Goal: Check status: Check status

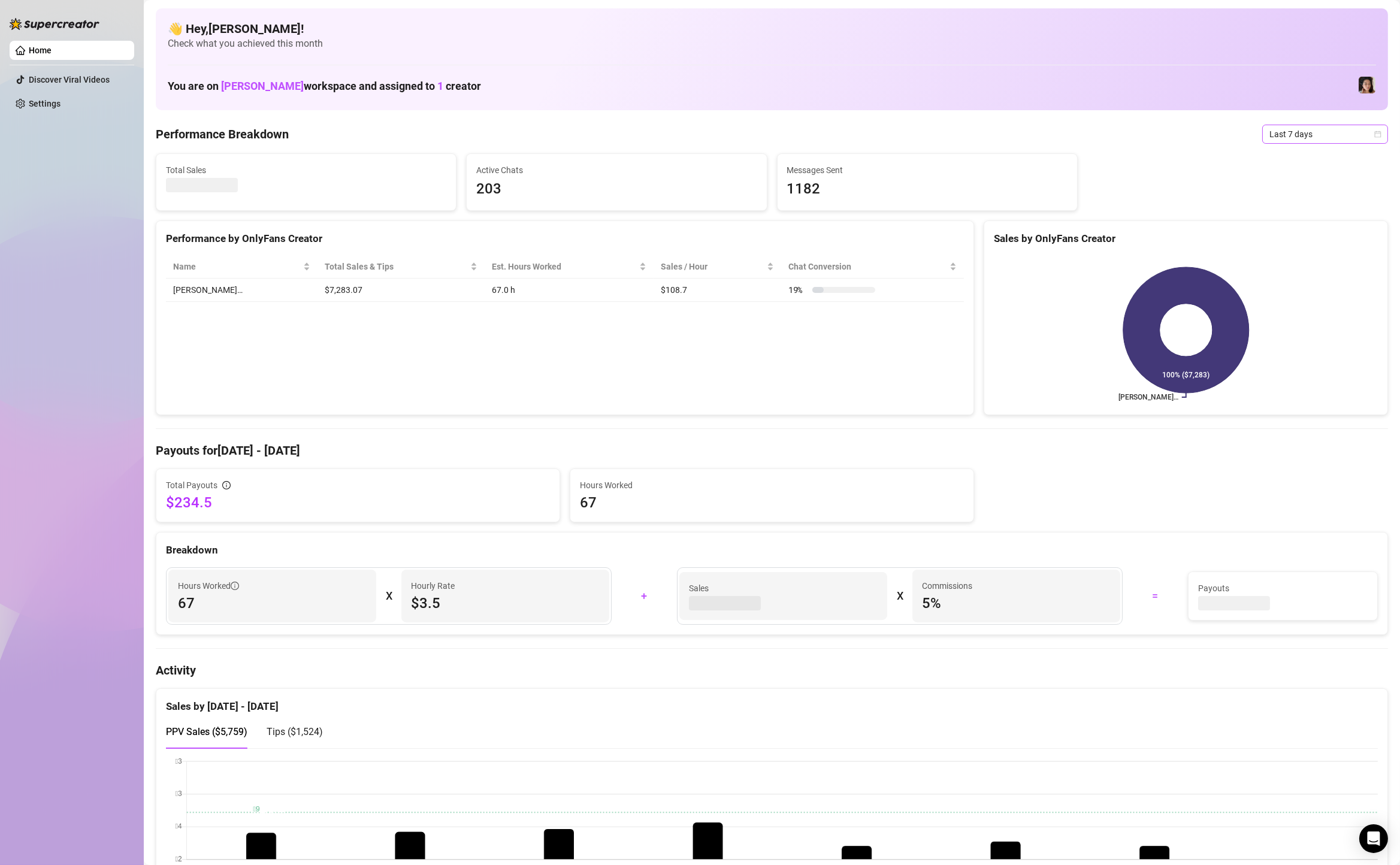
click at [1312, 135] on span "Last 7 days" at bounding box center [1325, 134] width 112 height 18
click at [1316, 239] on div "Custom date" at bounding box center [1324, 234] width 106 height 13
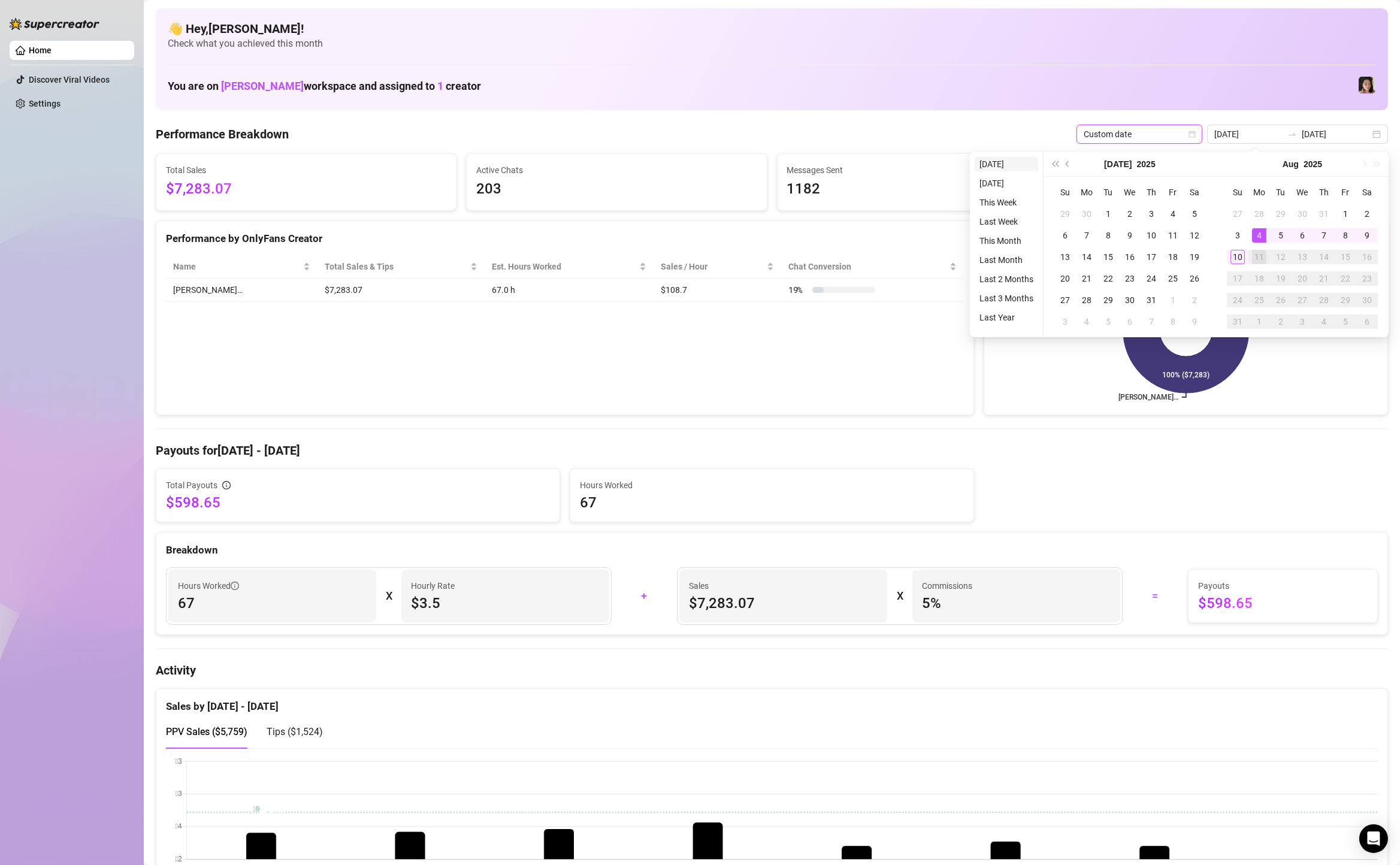
type input "[DATE]"
click at [1017, 167] on li "[DATE]" at bounding box center [1007, 164] width 63 height 14
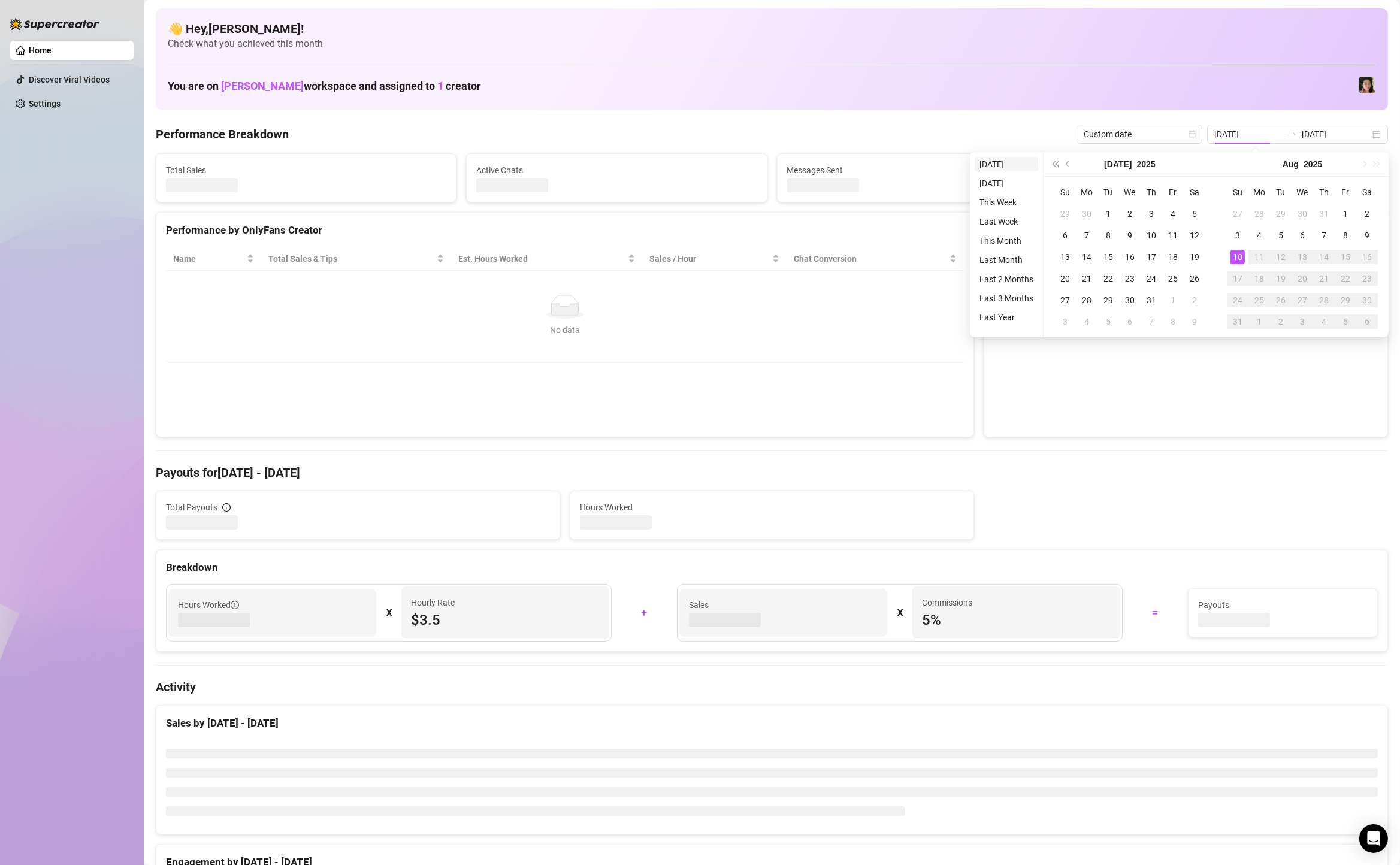
type input "[DATE]"
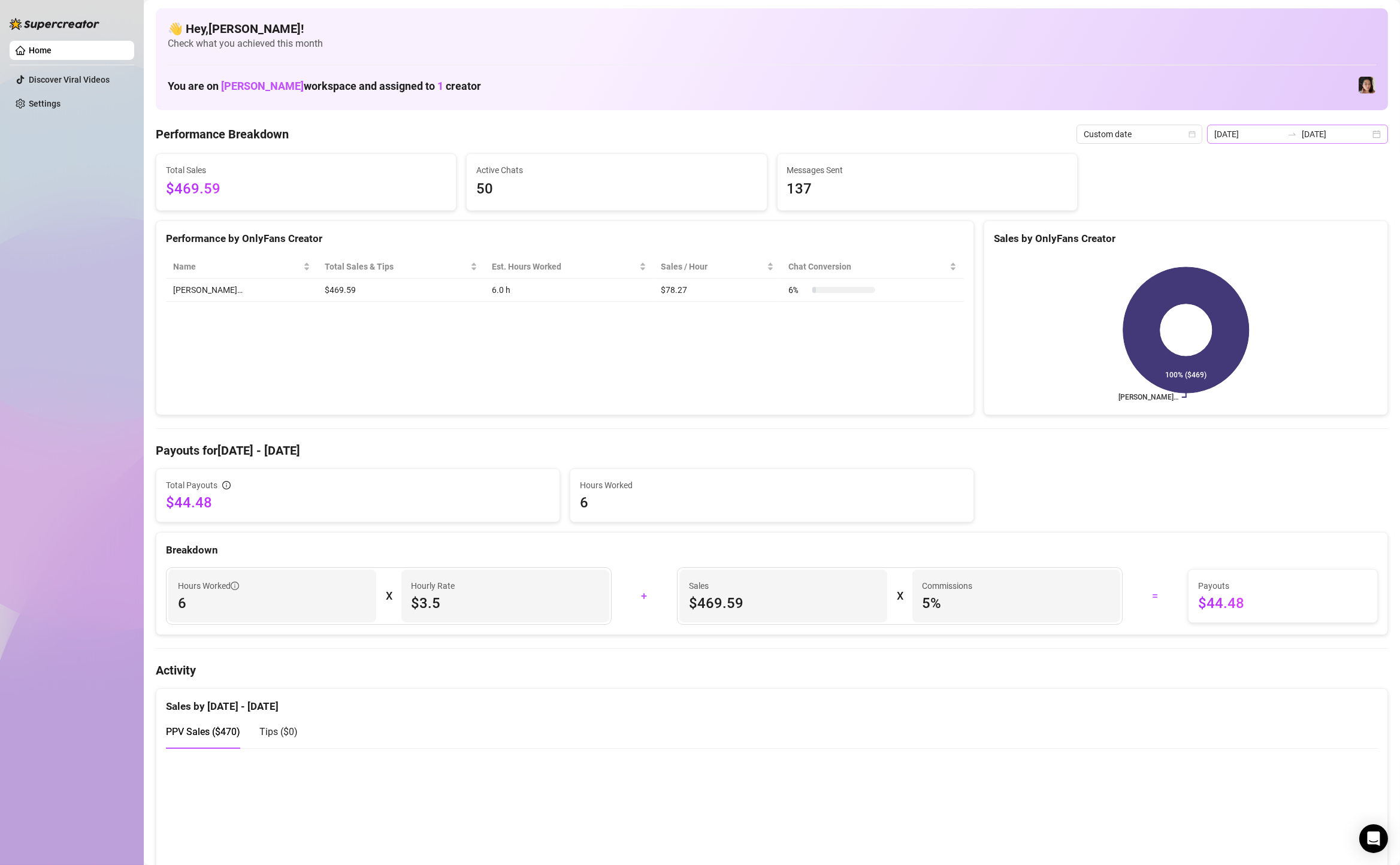
click at [1380, 137] on div "2025-08-10 2025-08-10" at bounding box center [1298, 134] width 181 height 19
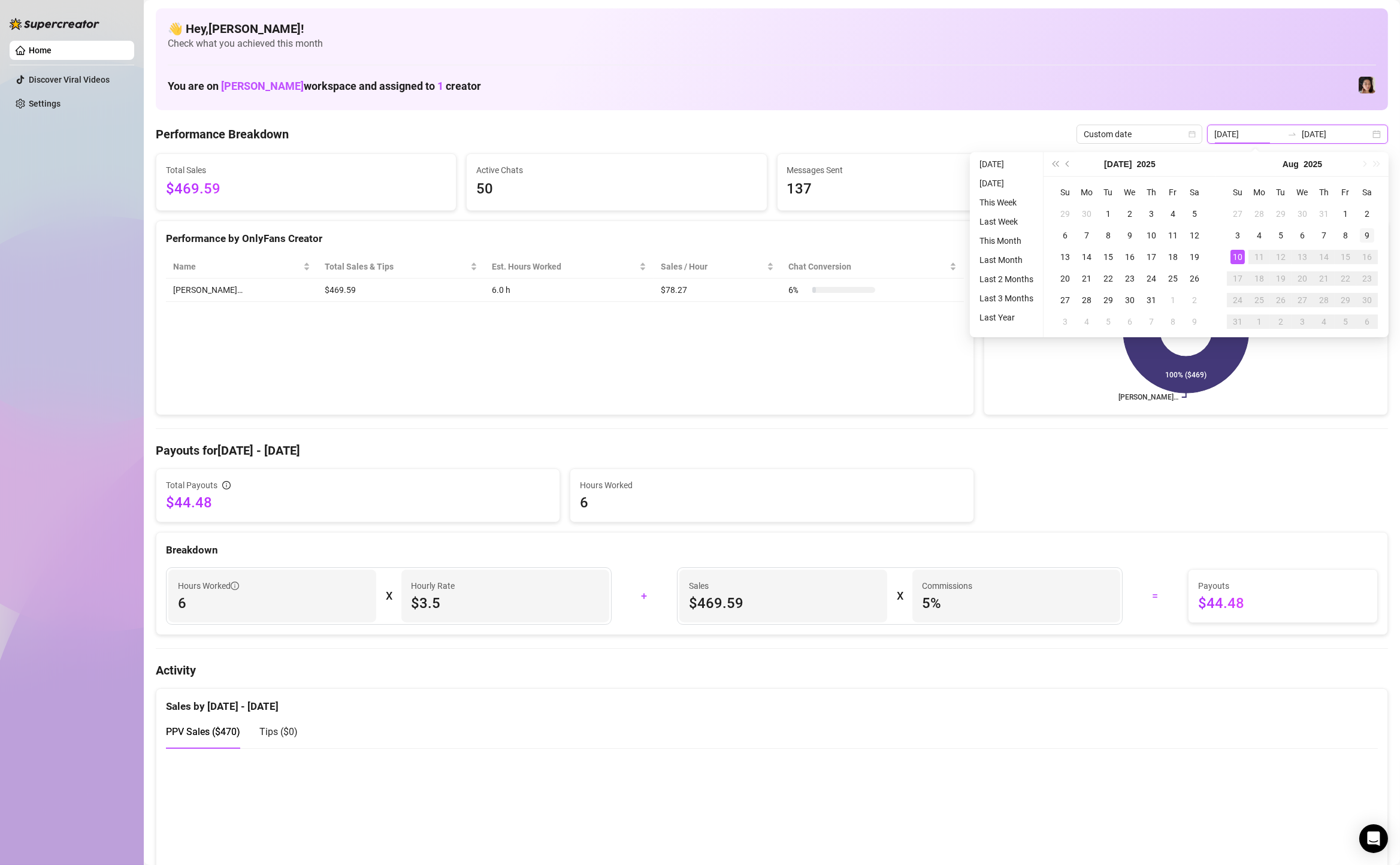
type input "[DATE]"
click at [1368, 234] on div "9" at bounding box center [1368, 235] width 14 height 14
type input "[DATE]"
click at [1230, 257] on div "10" at bounding box center [1238, 256] width 14 height 14
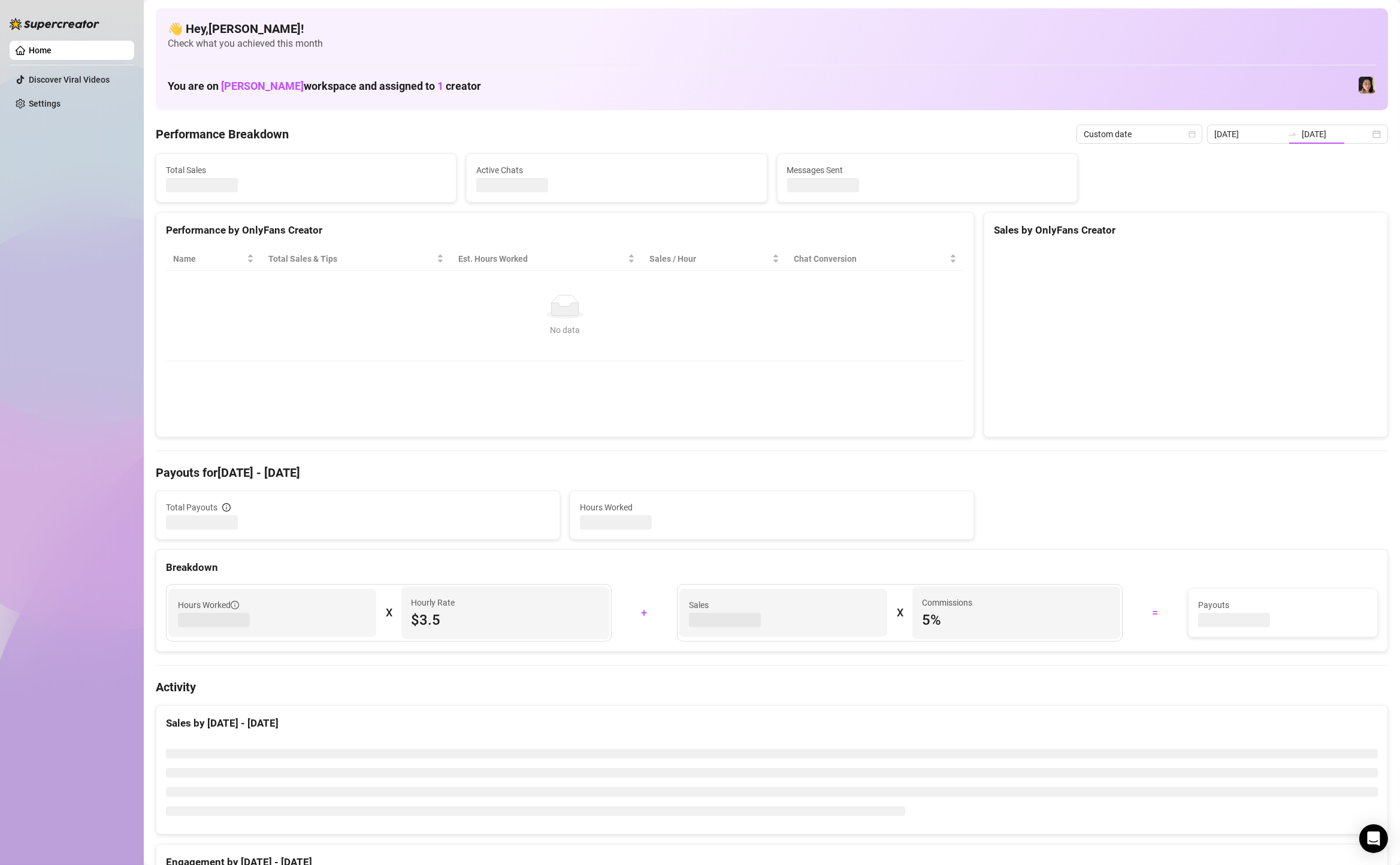
type input "[DATE]"
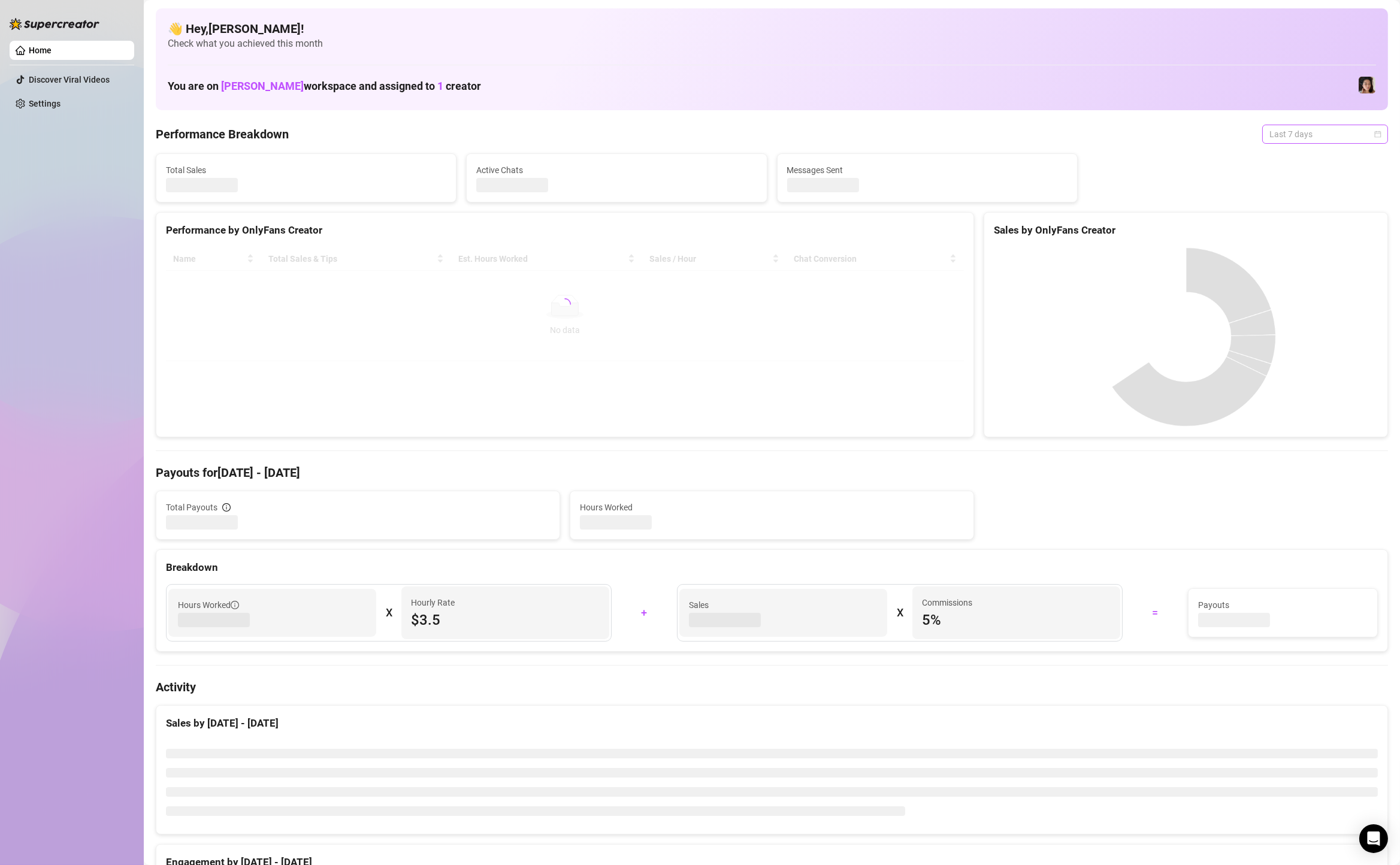
click at [1295, 135] on span "Last 7 days" at bounding box center [1325, 134] width 112 height 18
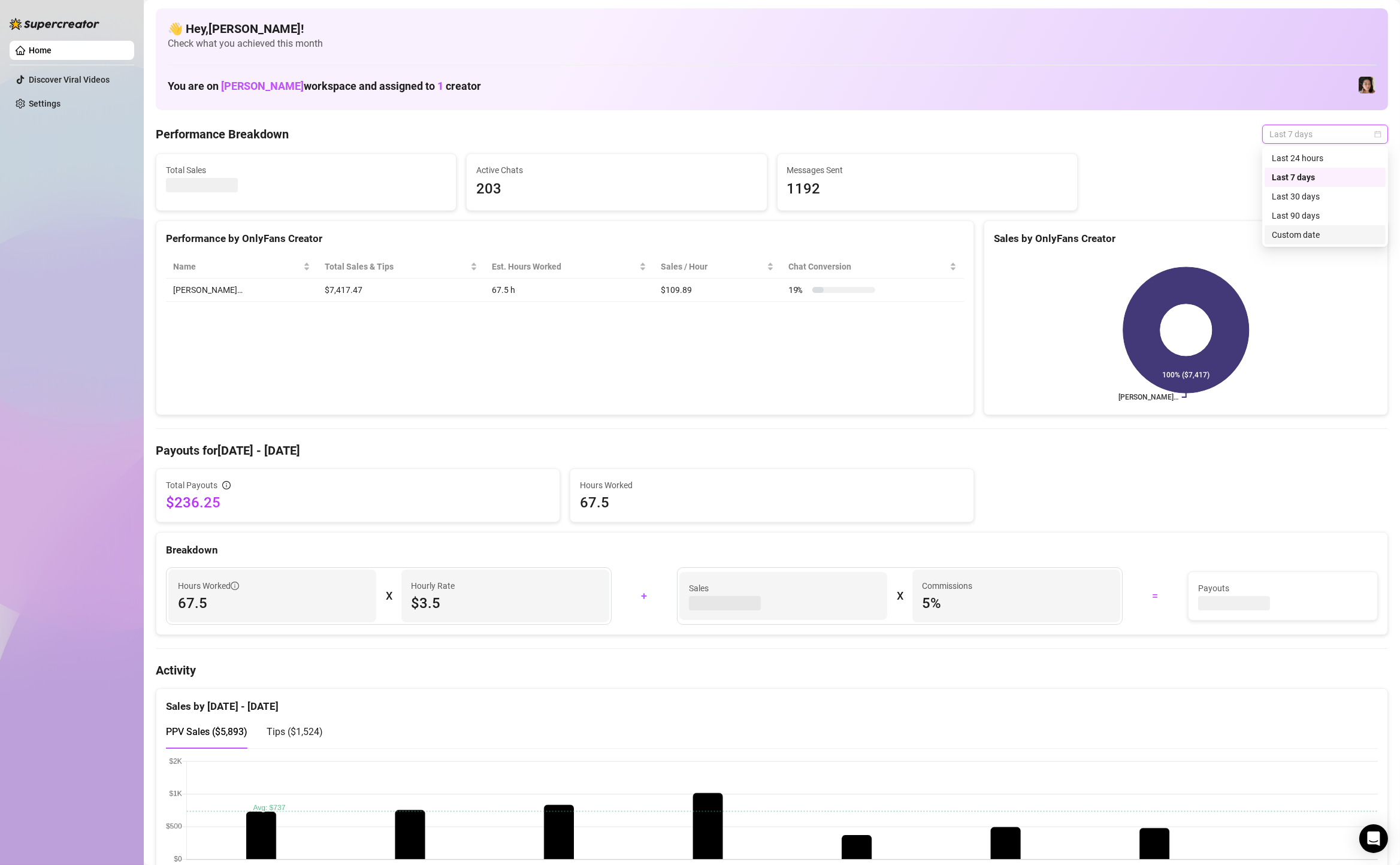
click at [1292, 239] on div "Custom date" at bounding box center [1324, 234] width 106 height 13
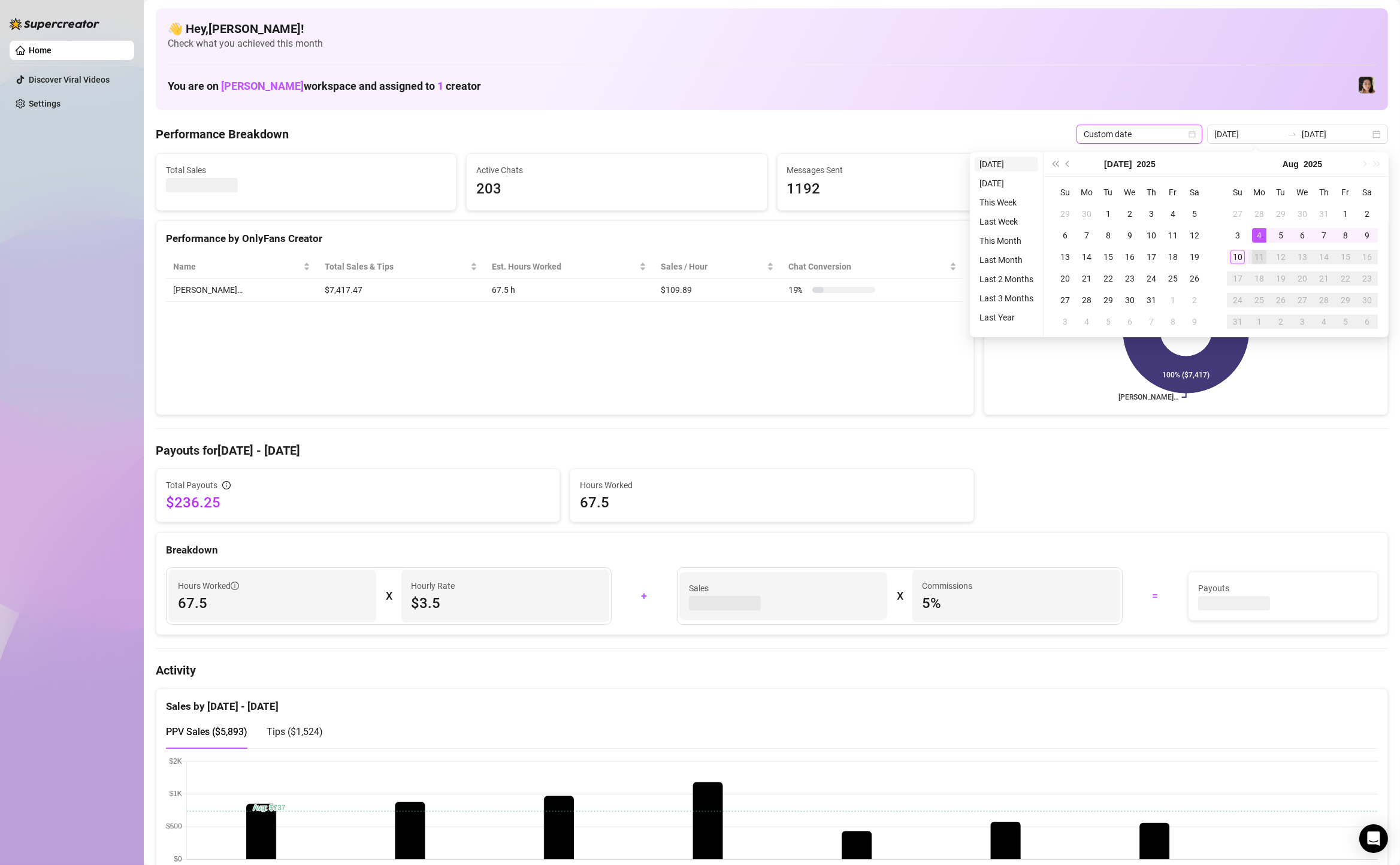
type input "[DATE]"
click at [1014, 165] on li "[DATE]" at bounding box center [1007, 164] width 63 height 14
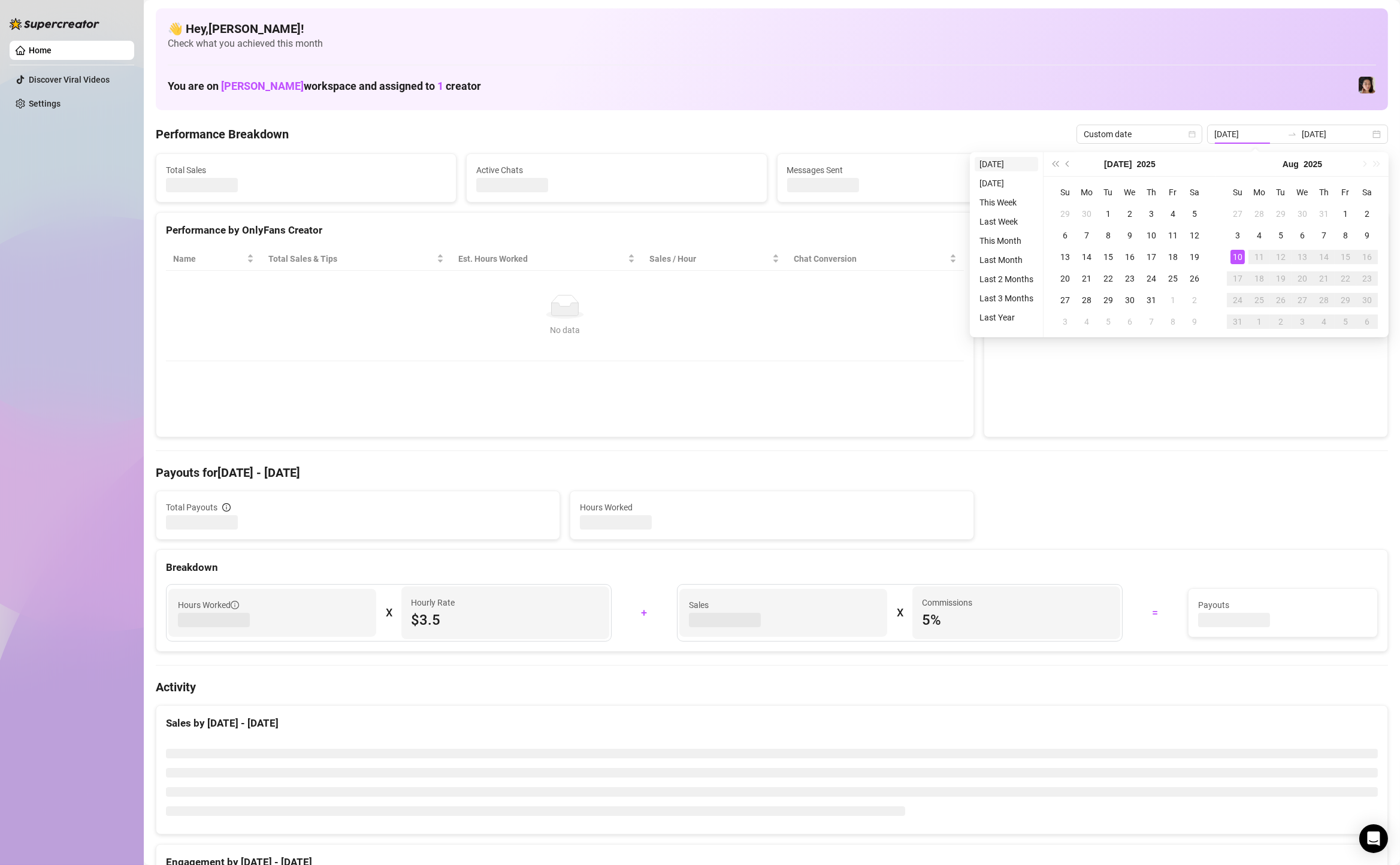
type input "[DATE]"
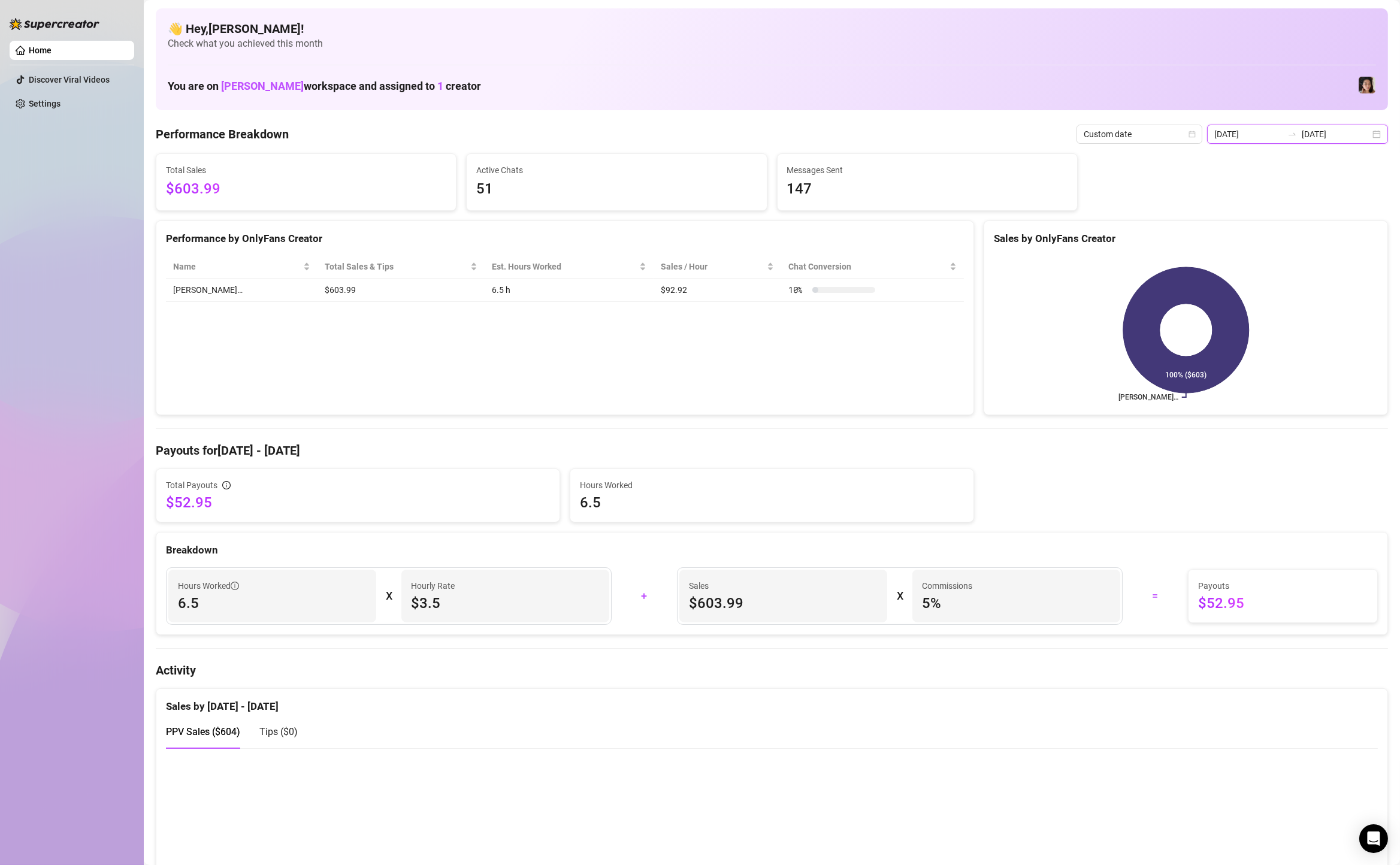
click at [1353, 129] on input "[DATE]" at bounding box center [1336, 133] width 69 height 13
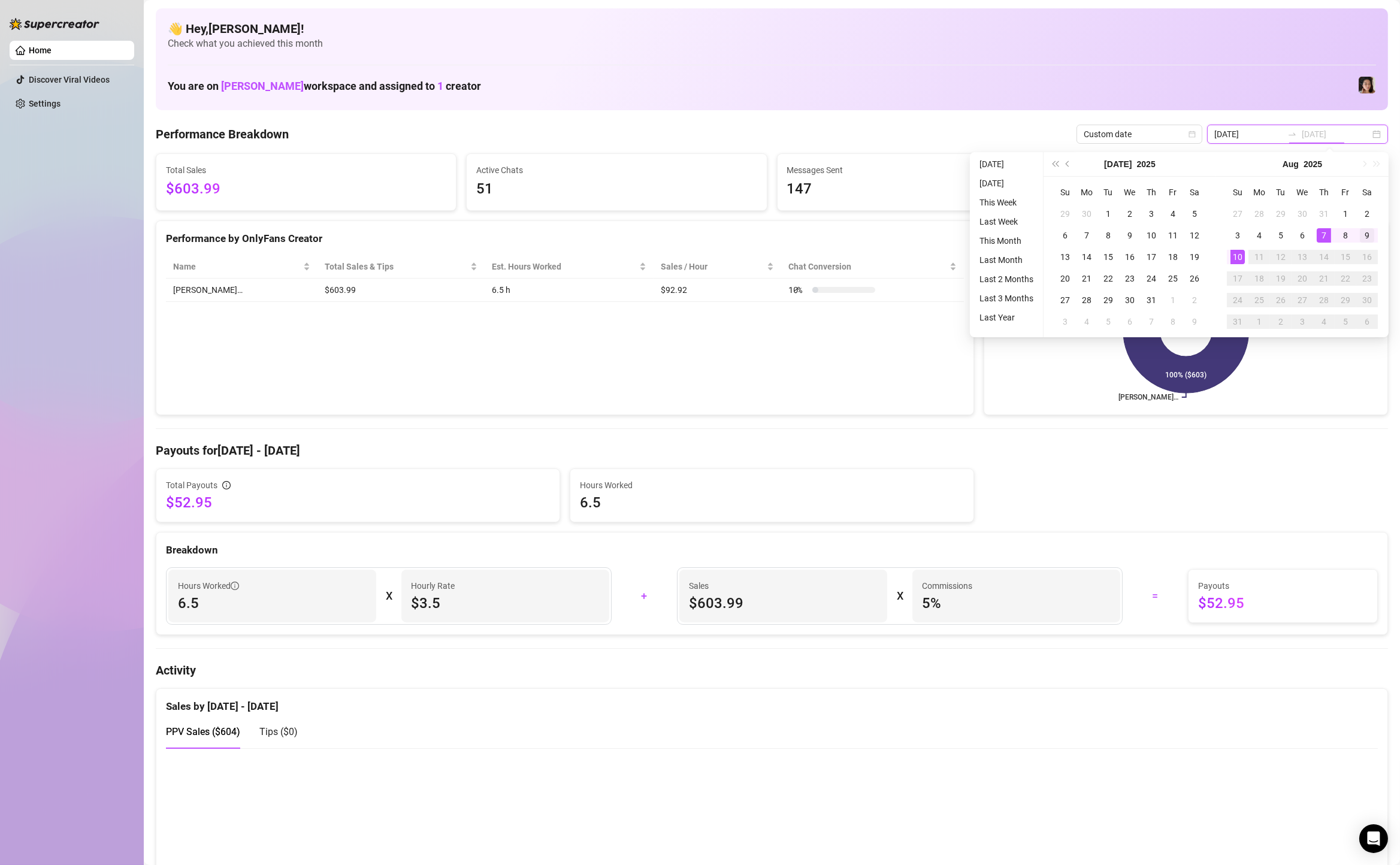
type input "[DATE]"
click at [1368, 230] on div "9" at bounding box center [1368, 235] width 14 height 14
type input "[DATE]"
click at [1247, 257] on td "10" at bounding box center [1238, 256] width 22 height 22
type input "[DATE]"
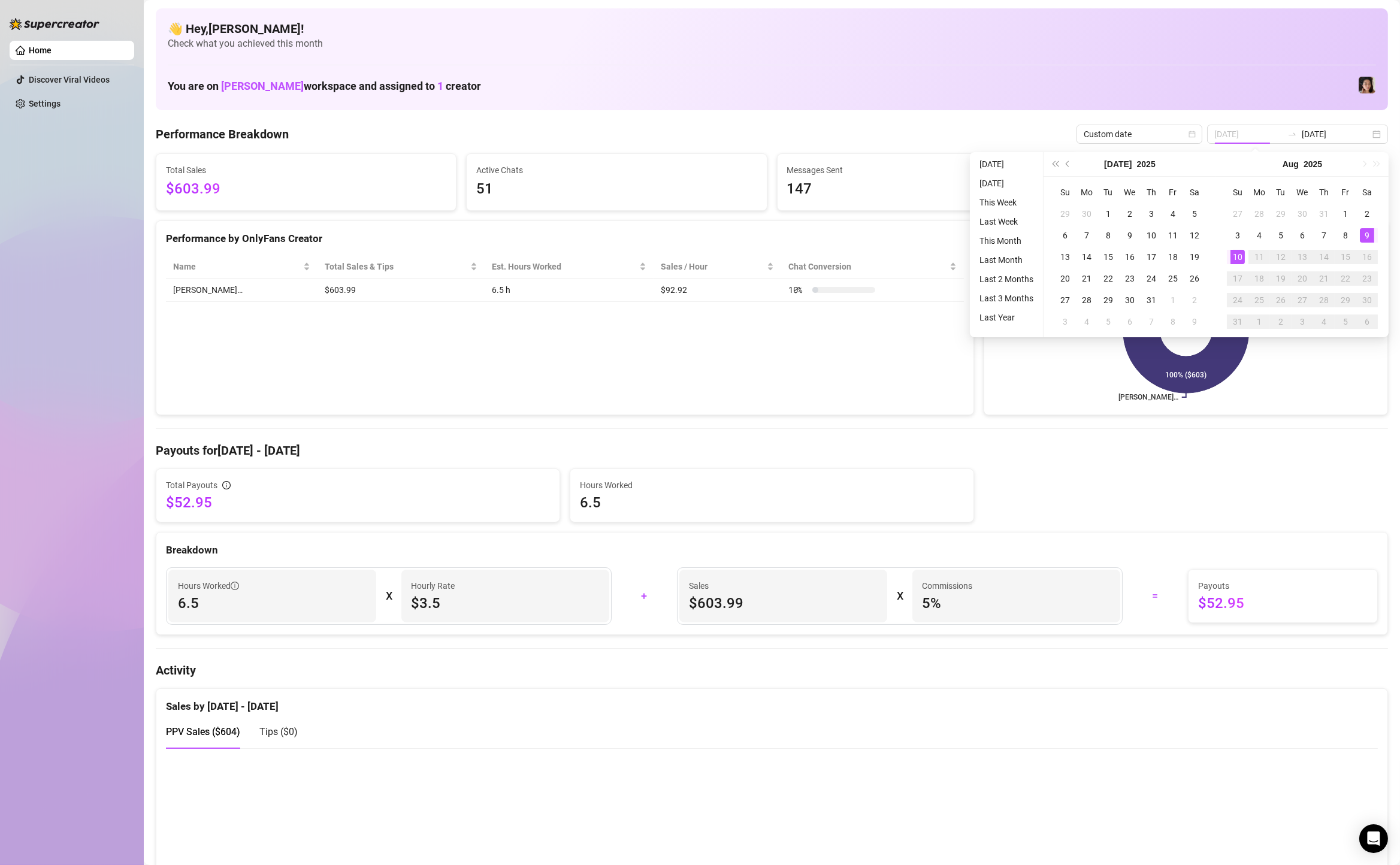
type input "[DATE]"
